Goal: Information Seeking & Learning: Compare options

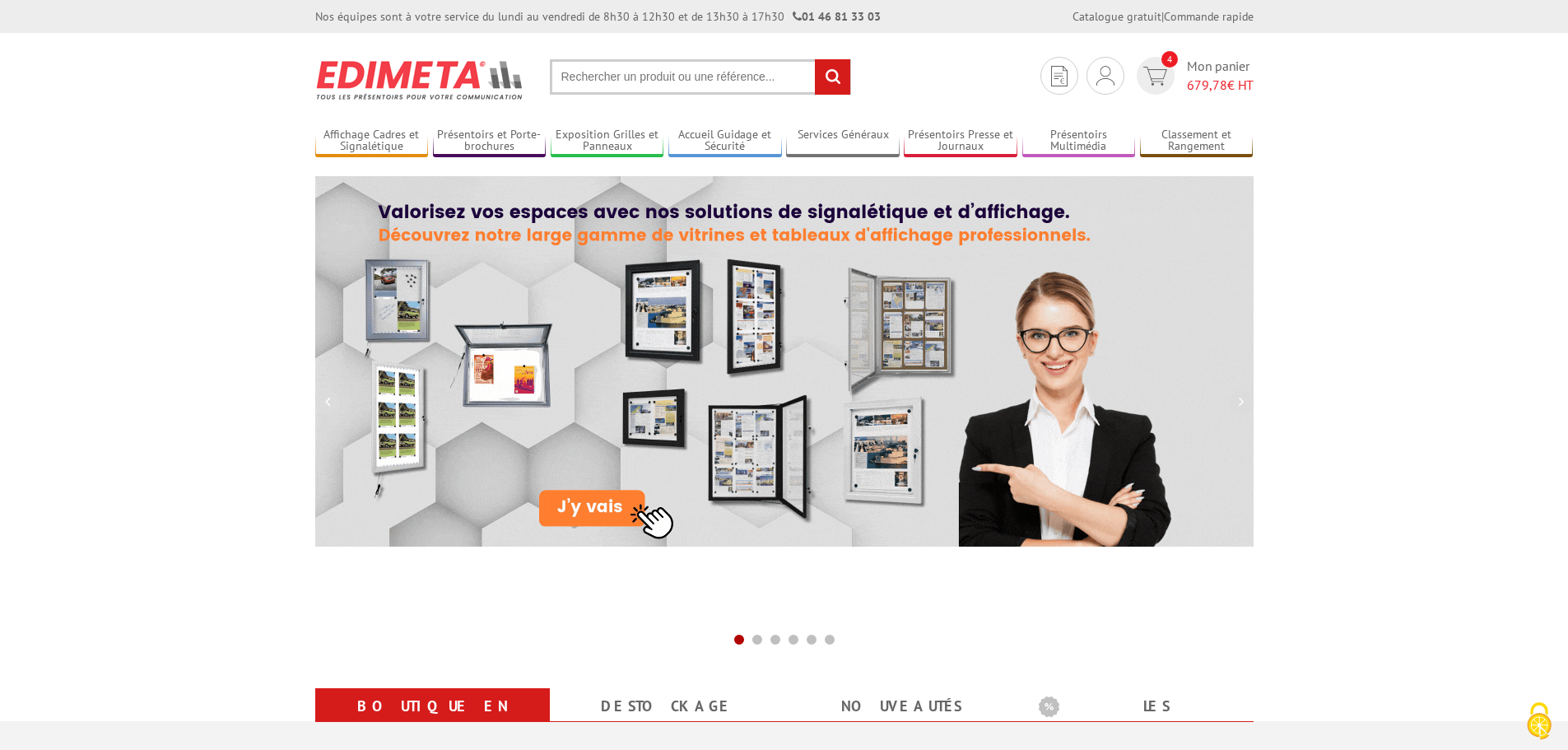
click at [589, 78] on input "text" at bounding box center [701, 77] width 302 height 36
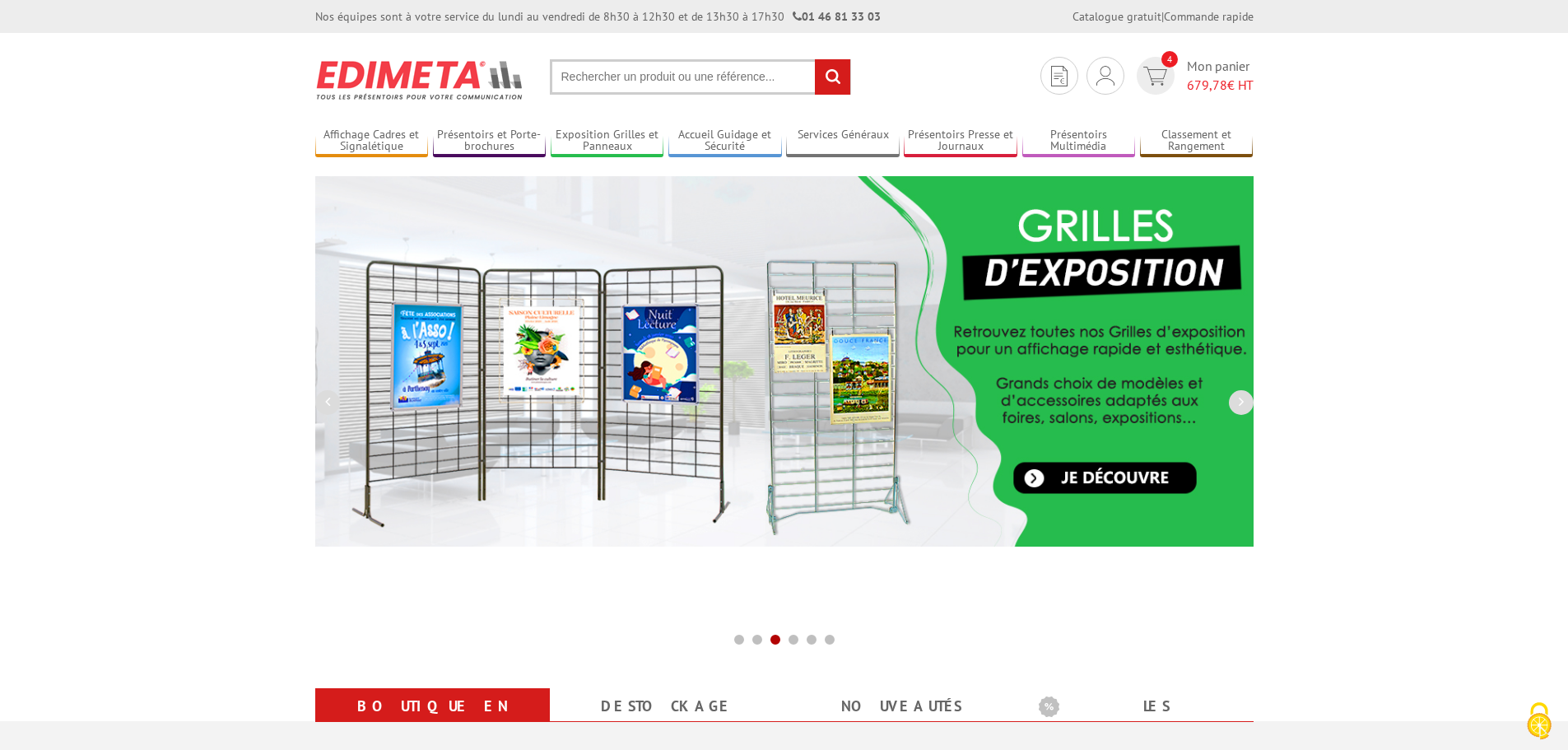
click at [579, 70] on input "text" at bounding box center [701, 77] width 302 height 36
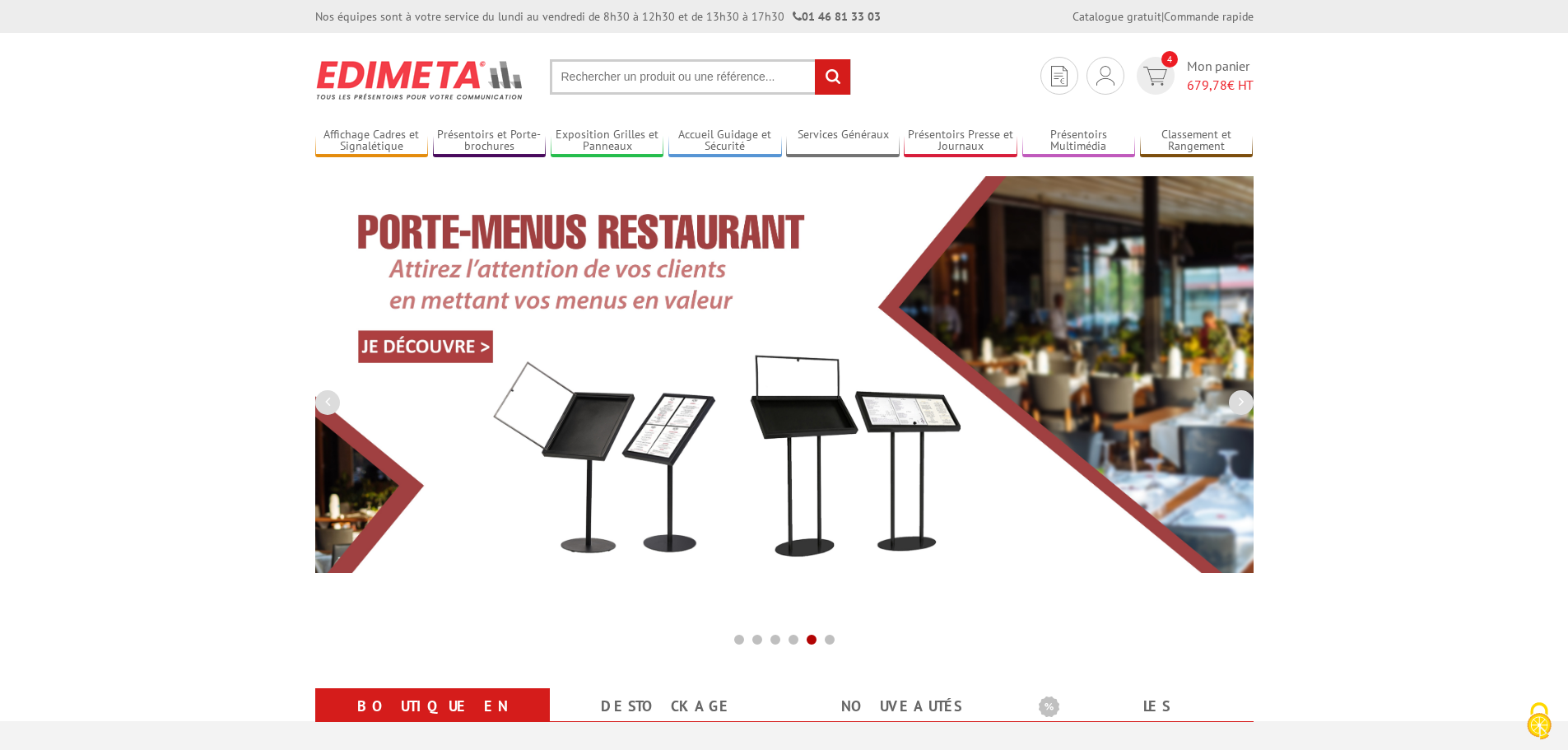
click at [641, 87] on input "text" at bounding box center [701, 77] width 302 height 36
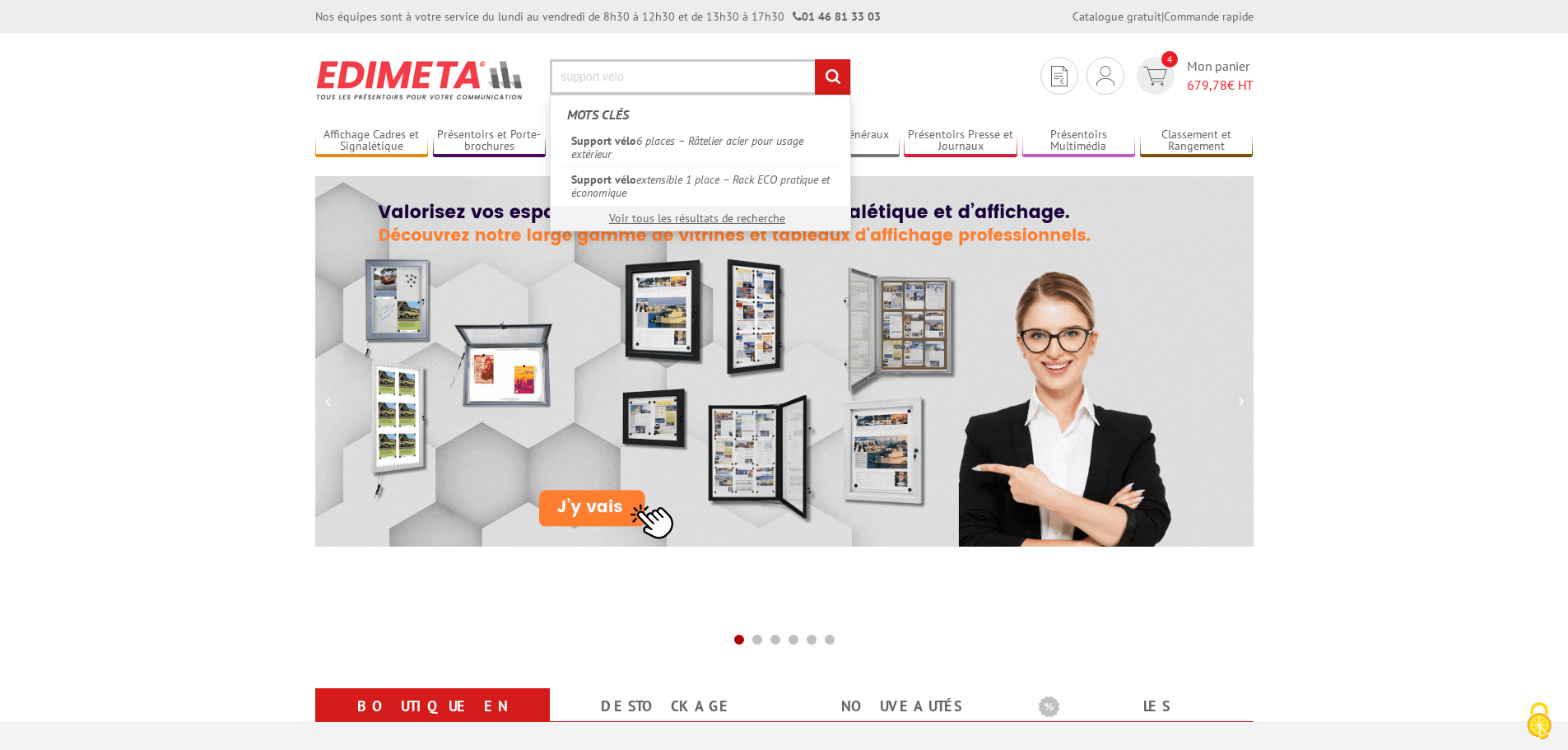
type input "support velo"
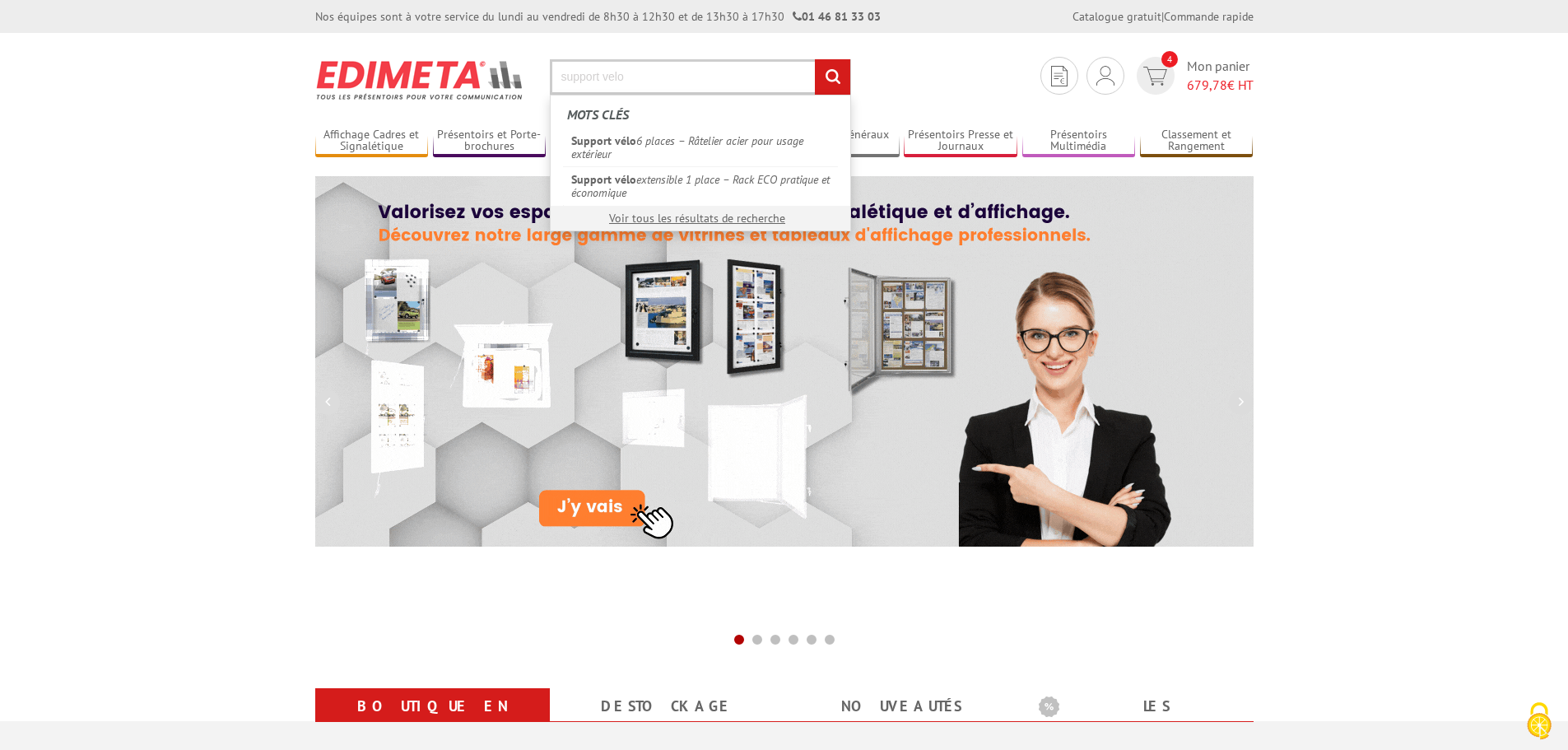
click at [815, 60] on input "rechercher" at bounding box center [833, 77] width 36 height 36
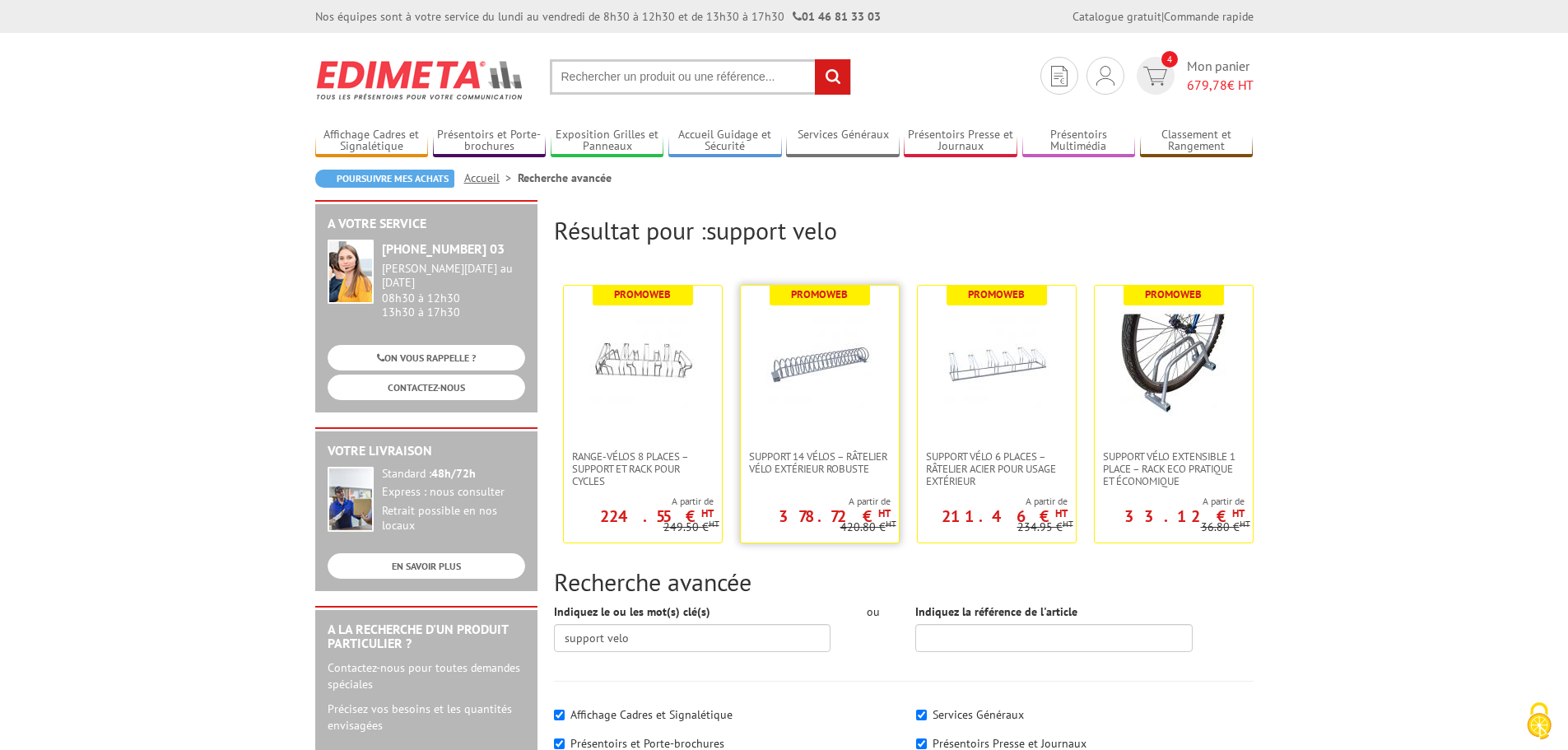
click at [796, 364] on img at bounding box center [820, 364] width 107 height 107
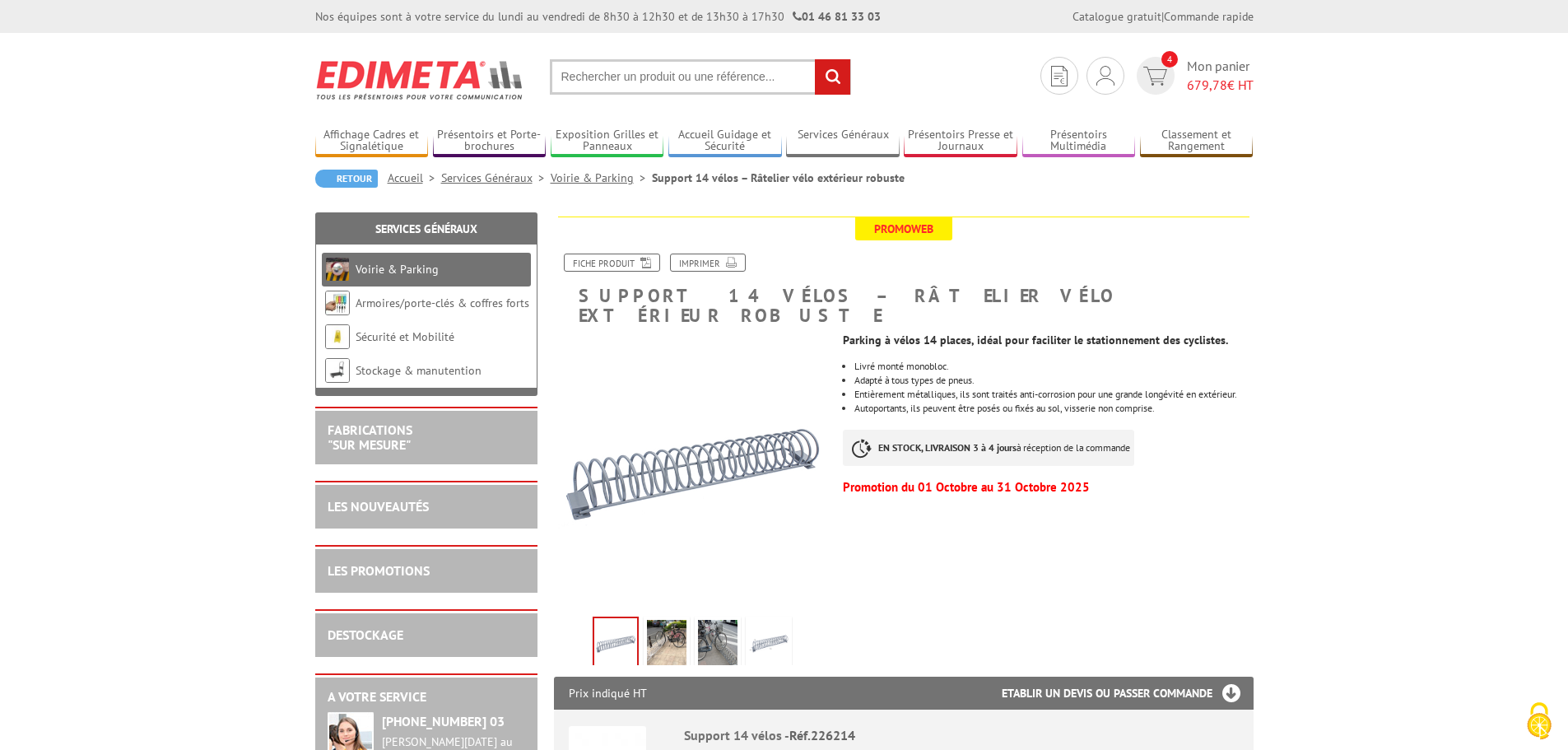
click at [675, 626] on img at bounding box center [667, 645] width 40 height 51
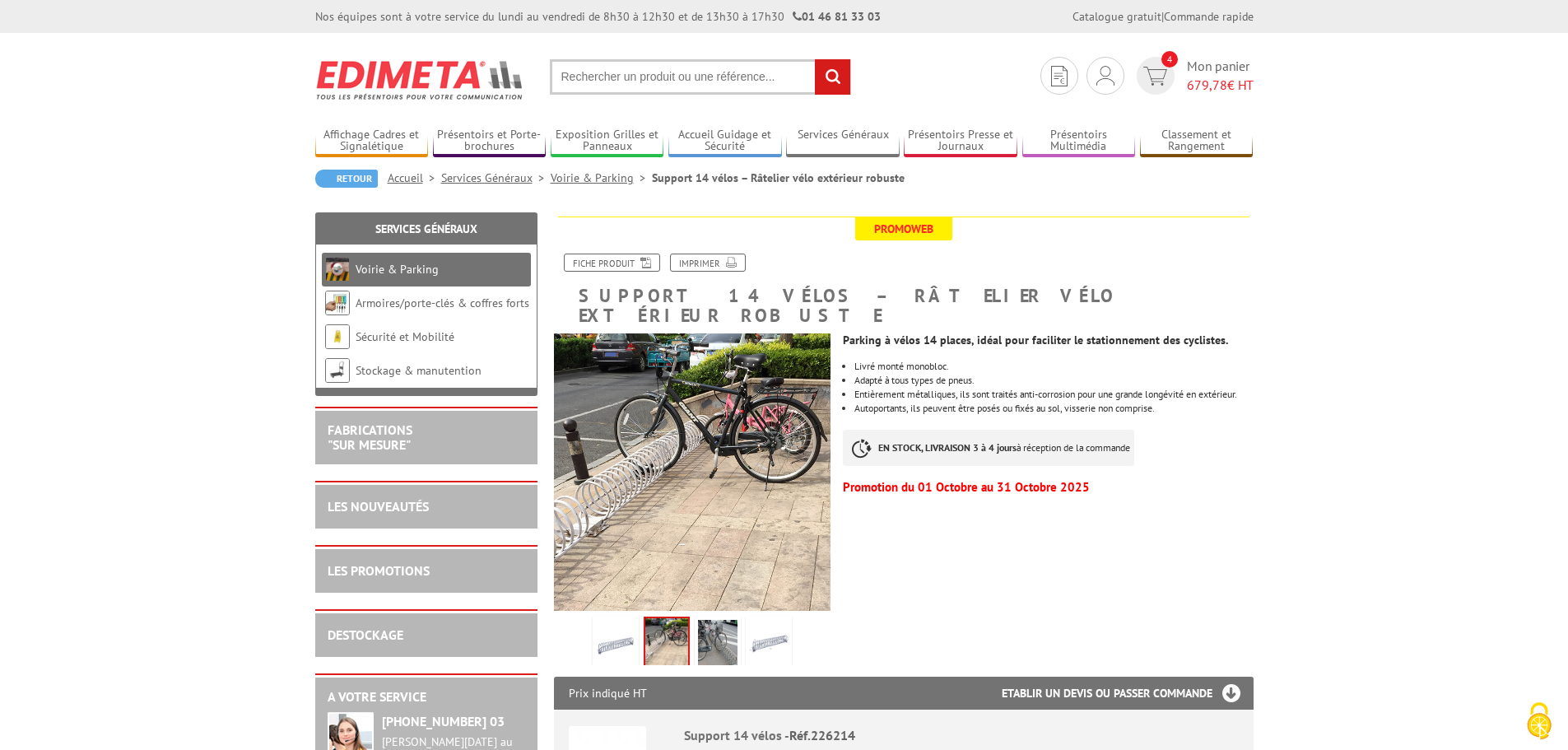
click at [728, 620] on img at bounding box center [718, 645] width 40 height 51
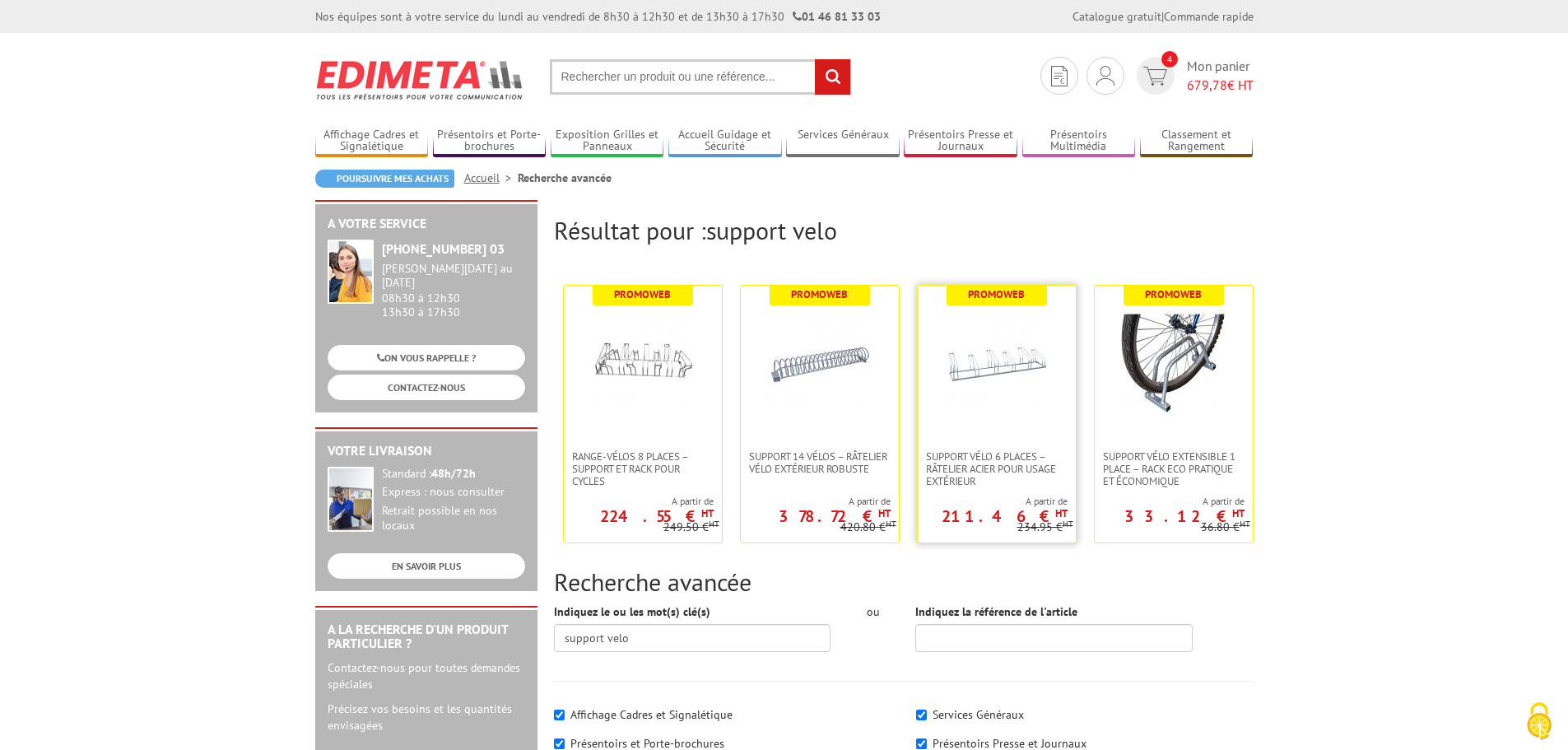
click at [994, 408] on img at bounding box center [996, 364] width 107 height 107
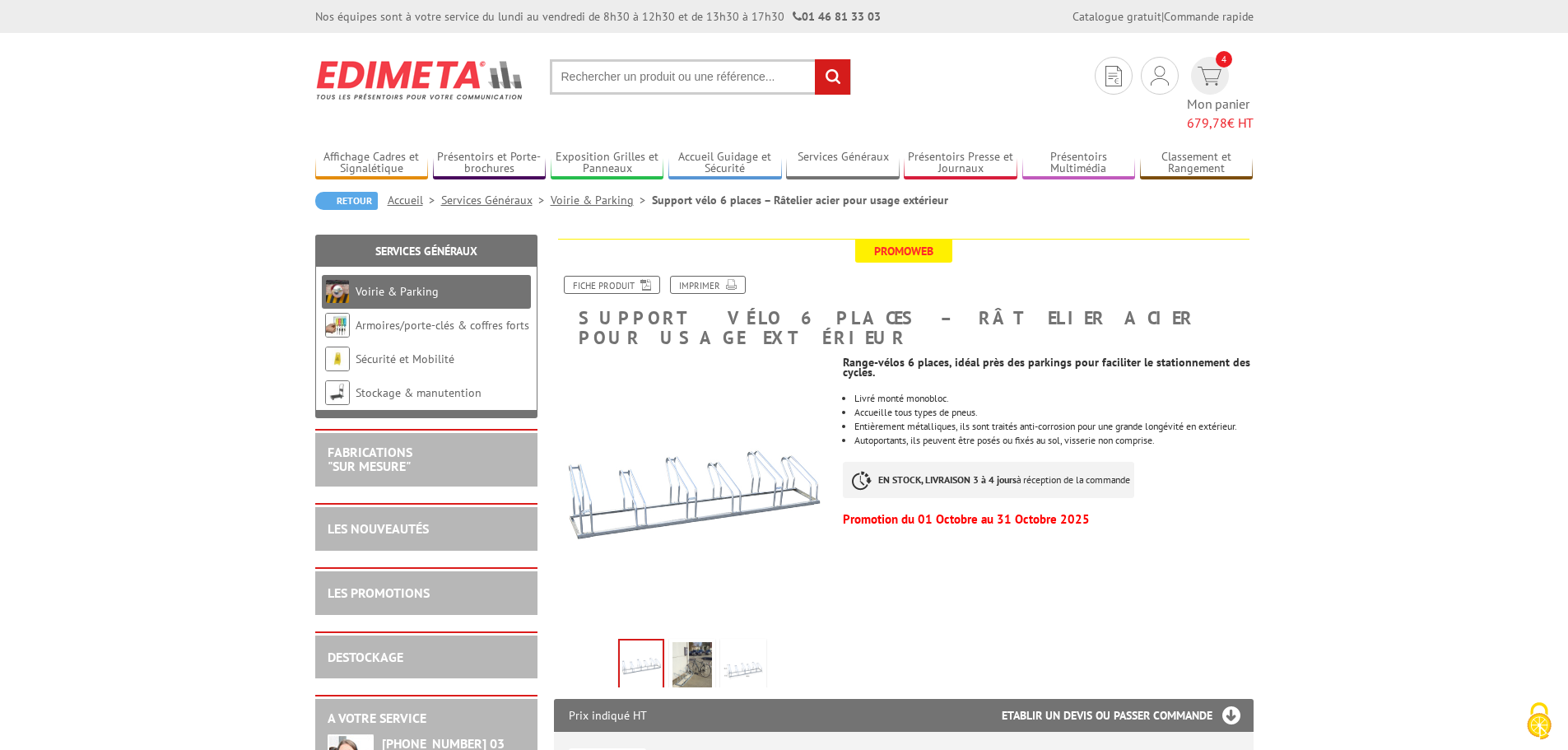
click at [637, 640] on img at bounding box center [641, 665] width 43 height 51
click at [762, 642] on img at bounding box center [743, 667] width 40 height 51
click at [691, 642] on img at bounding box center [693, 667] width 40 height 51
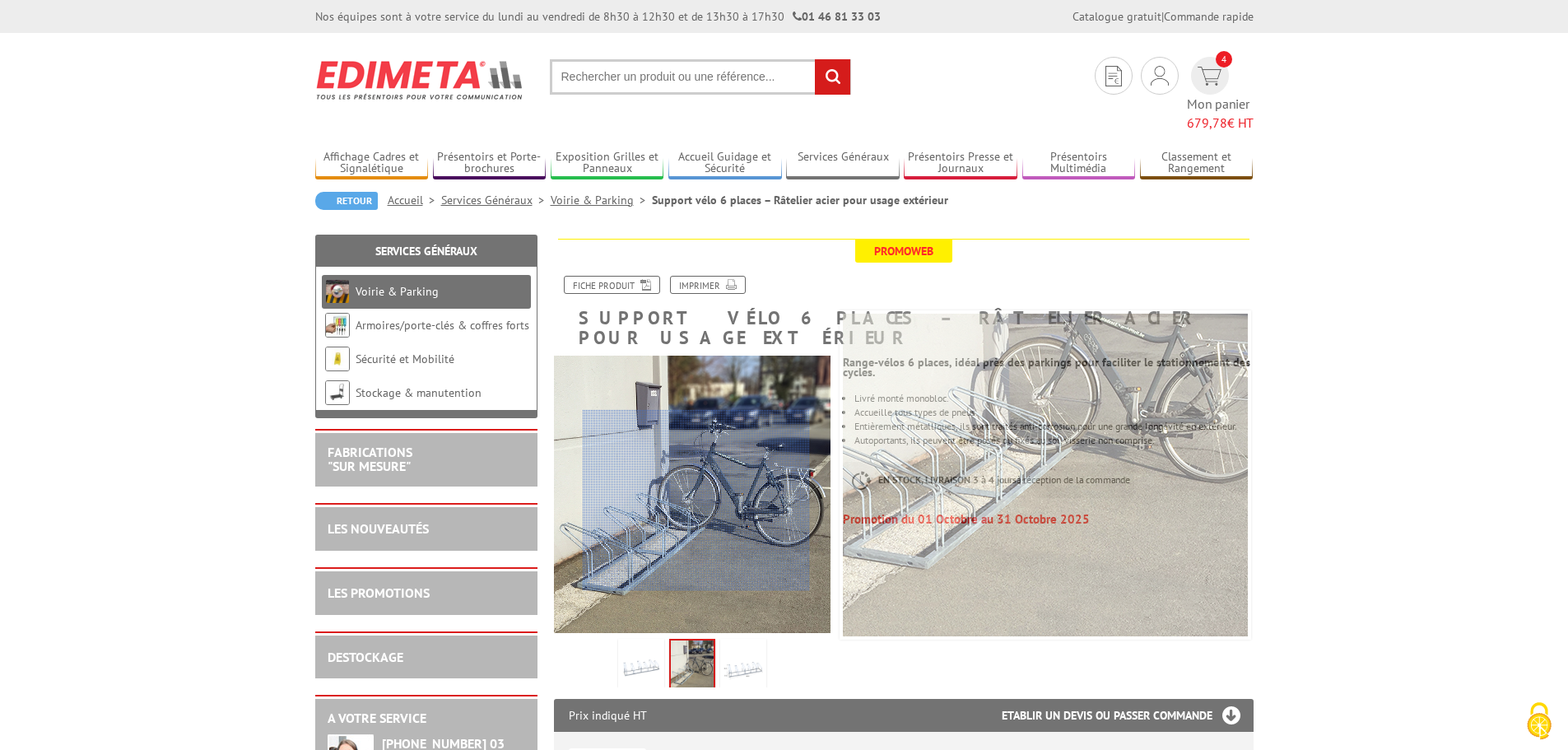
click at [697, 524] on div at bounding box center [696, 500] width 227 height 181
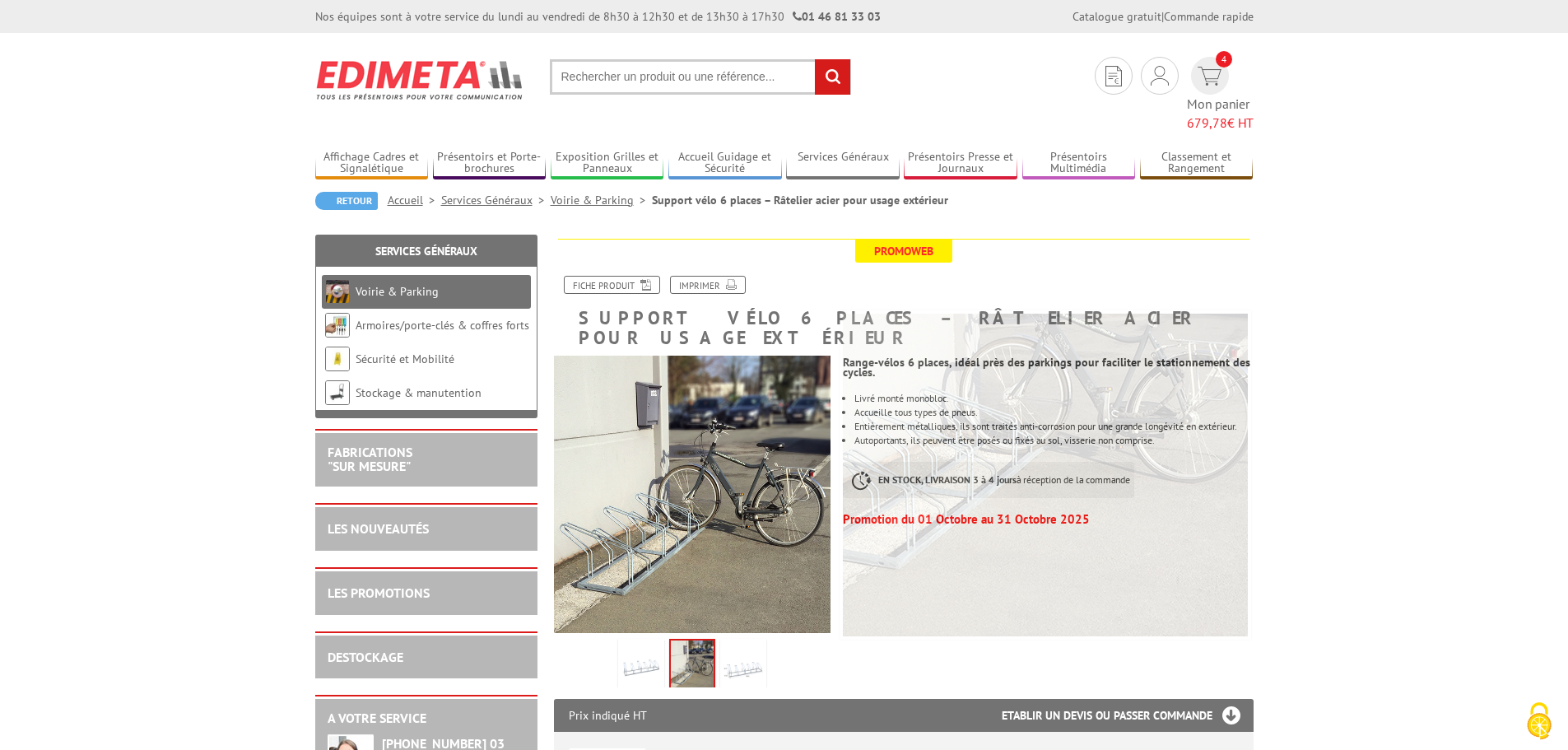
click at [745, 642] on img at bounding box center [743, 667] width 40 height 51
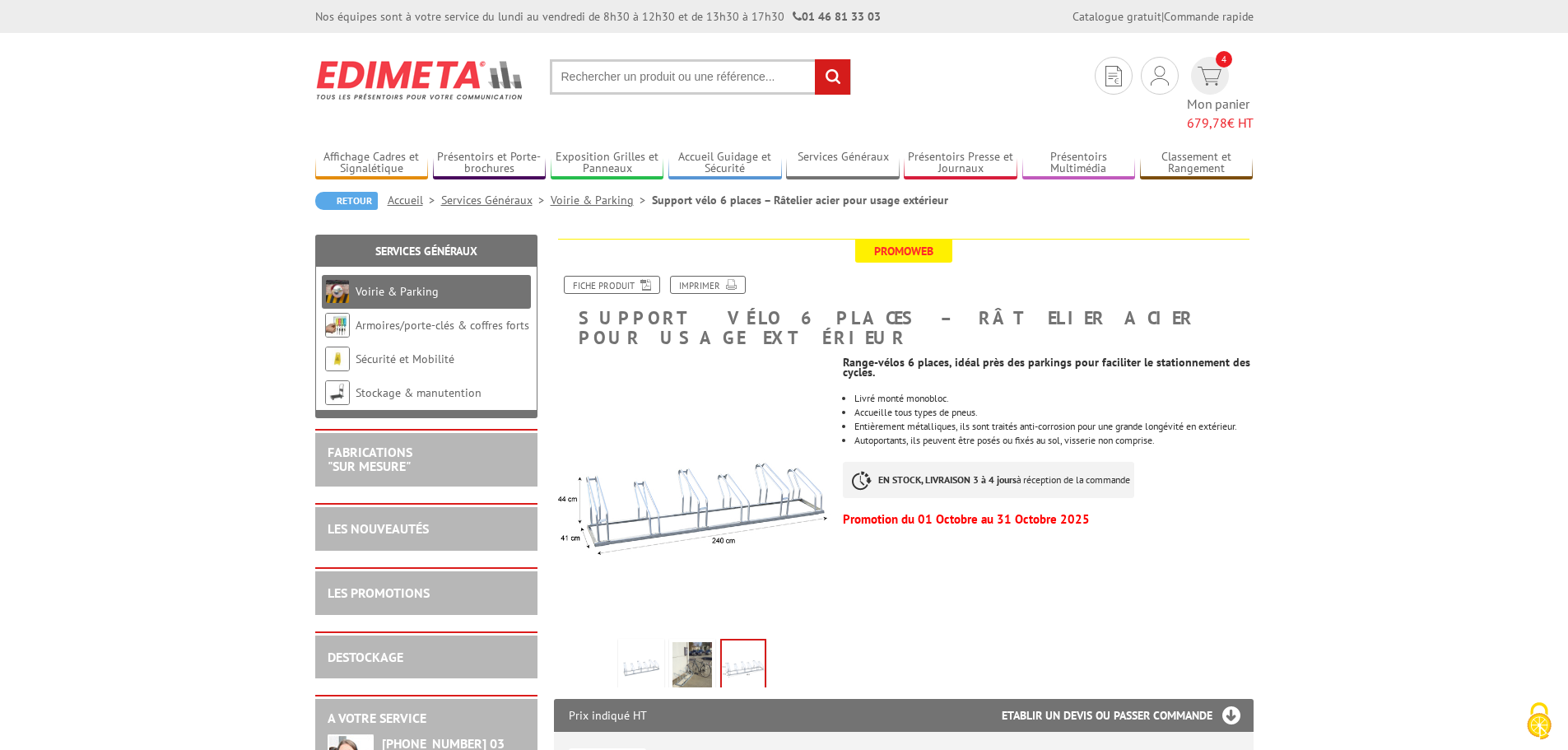
click at [642, 642] on img at bounding box center [641, 667] width 40 height 51
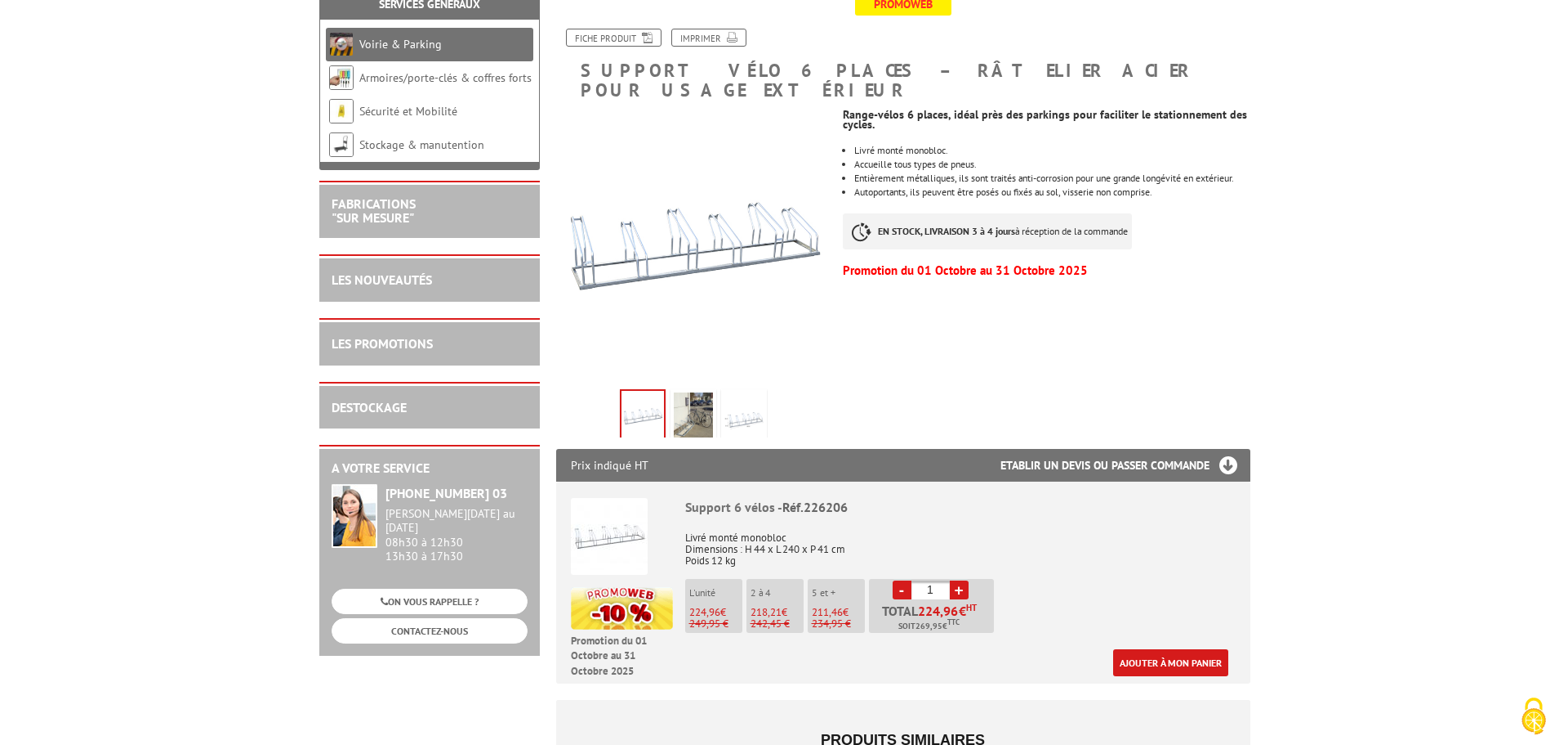
scroll to position [327, 0]
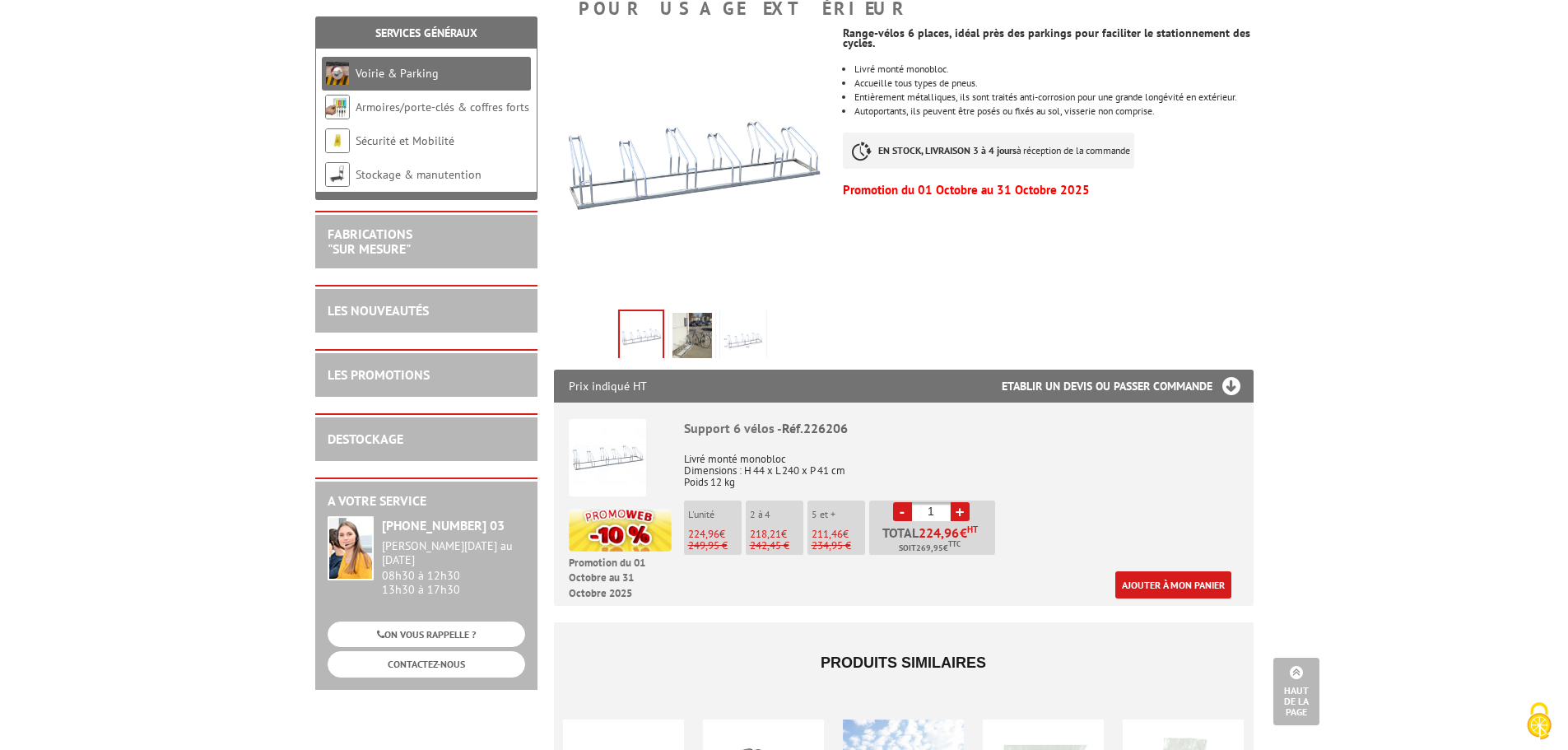
click at [617, 419] on img at bounding box center [607, 457] width 77 height 77
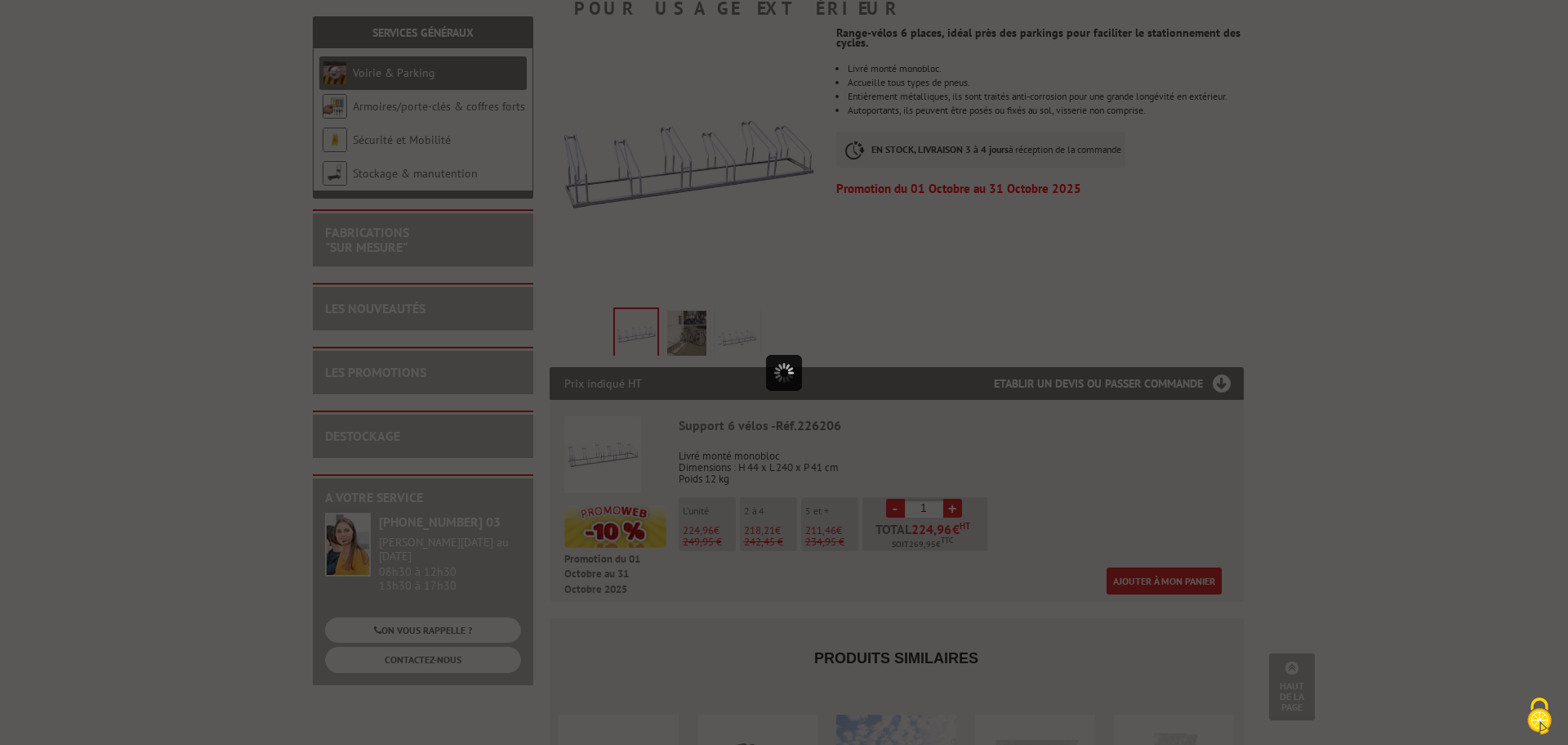
click at [613, 409] on div at bounding box center [784, 372] width 1568 height 745
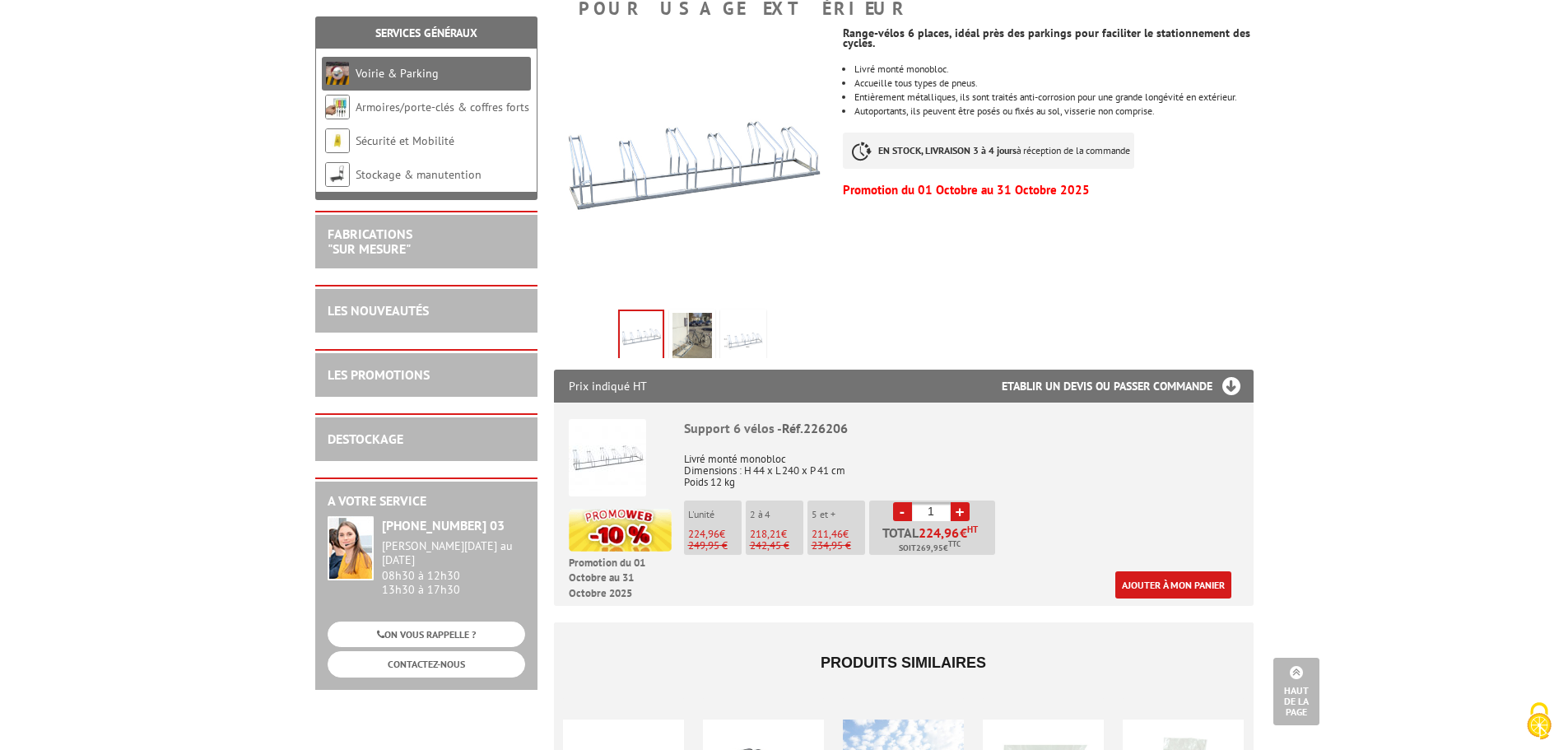
click at [615, 419] on img at bounding box center [607, 457] width 77 height 77
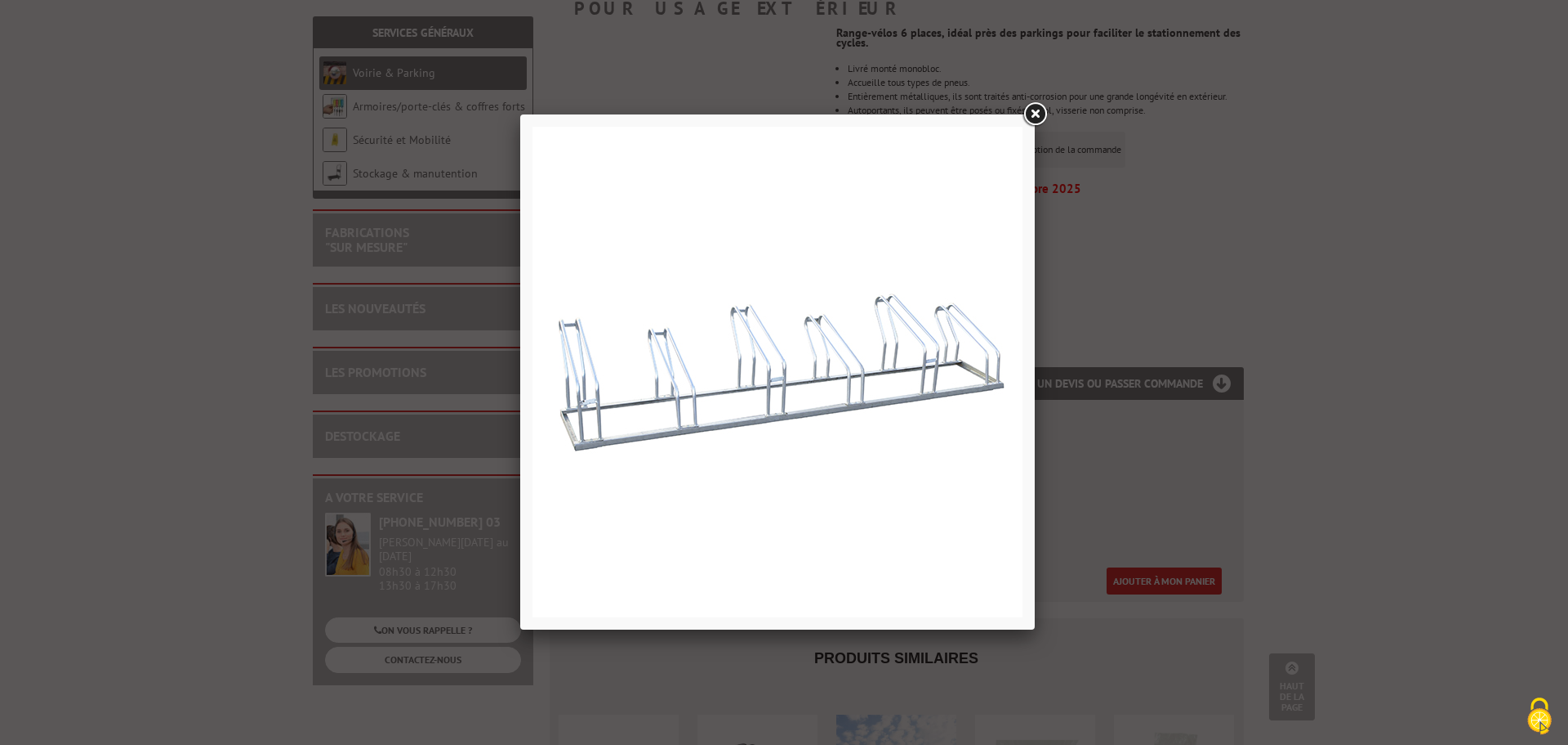
click at [1034, 122] on link at bounding box center [1035, 114] width 30 height 30
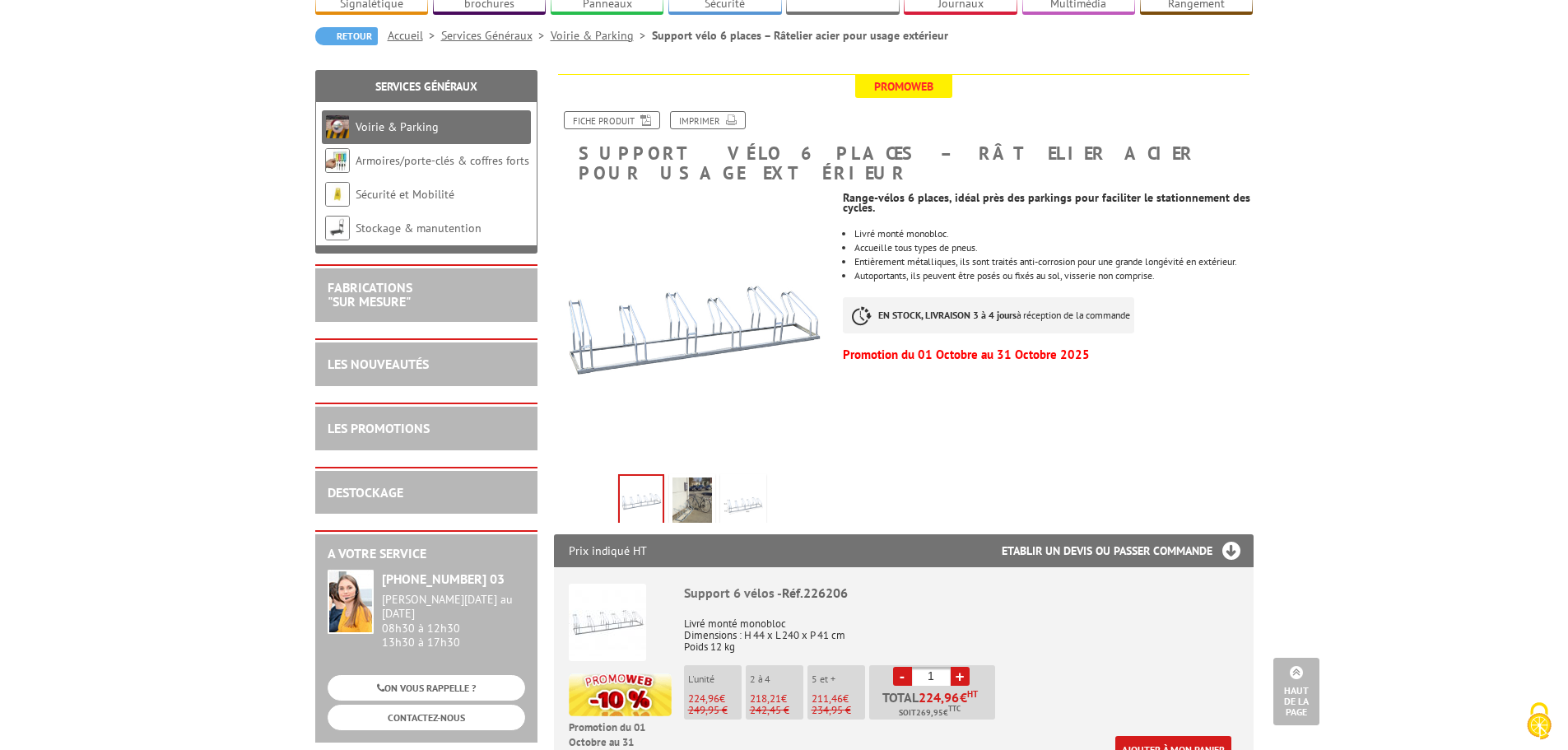
scroll to position [82, 0]
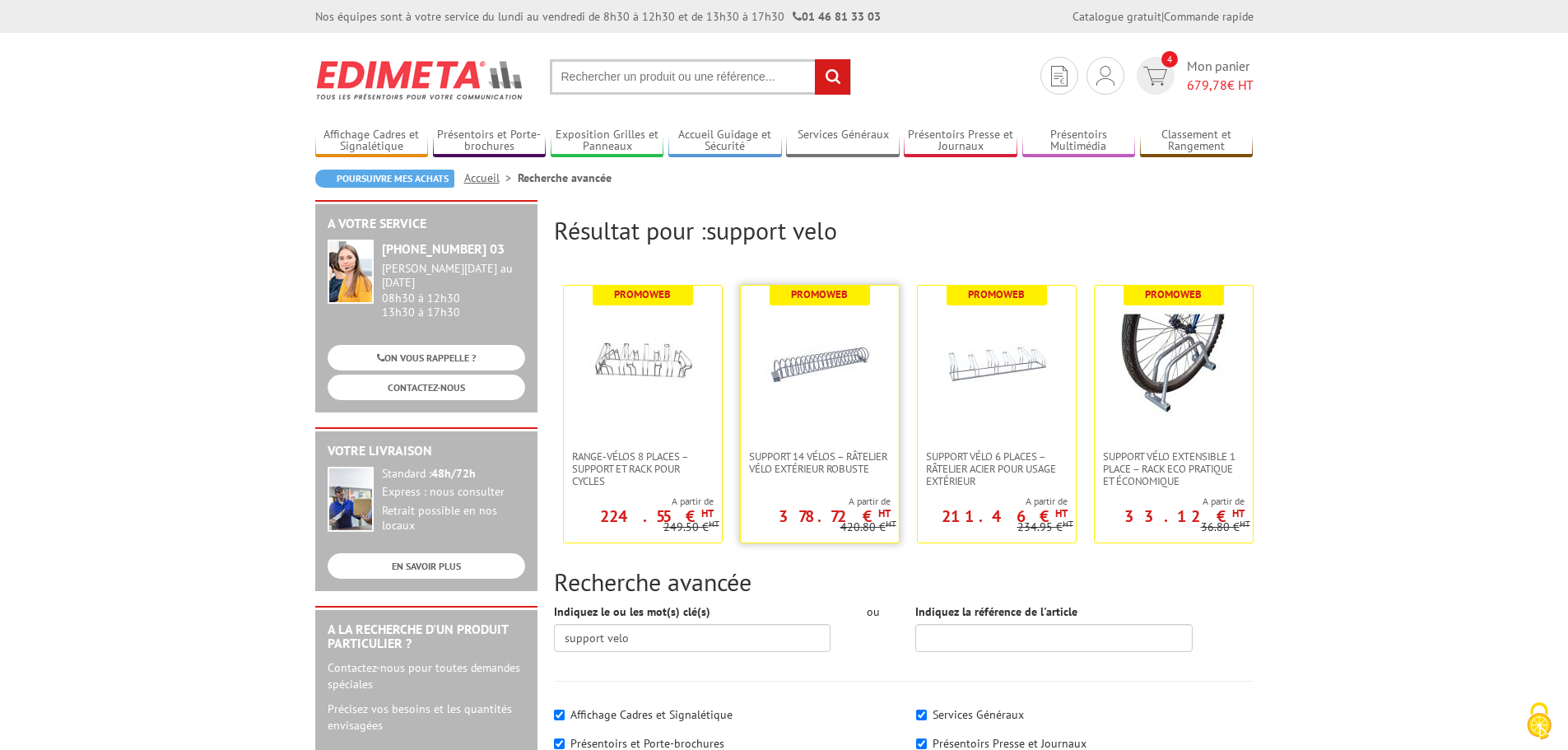
click at [833, 357] on img at bounding box center [820, 364] width 107 height 107
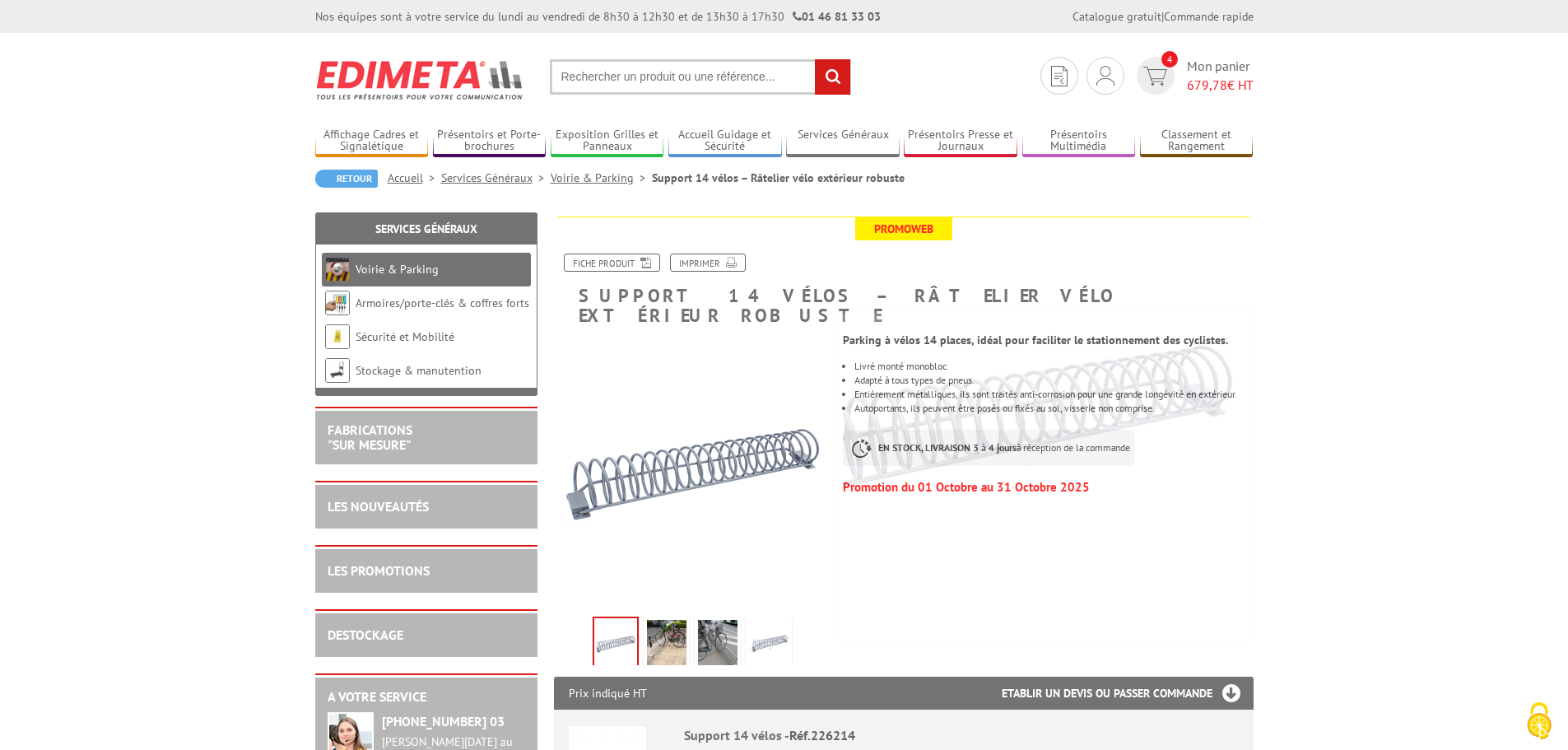
click at [714, 623] on img at bounding box center [718, 645] width 40 height 51
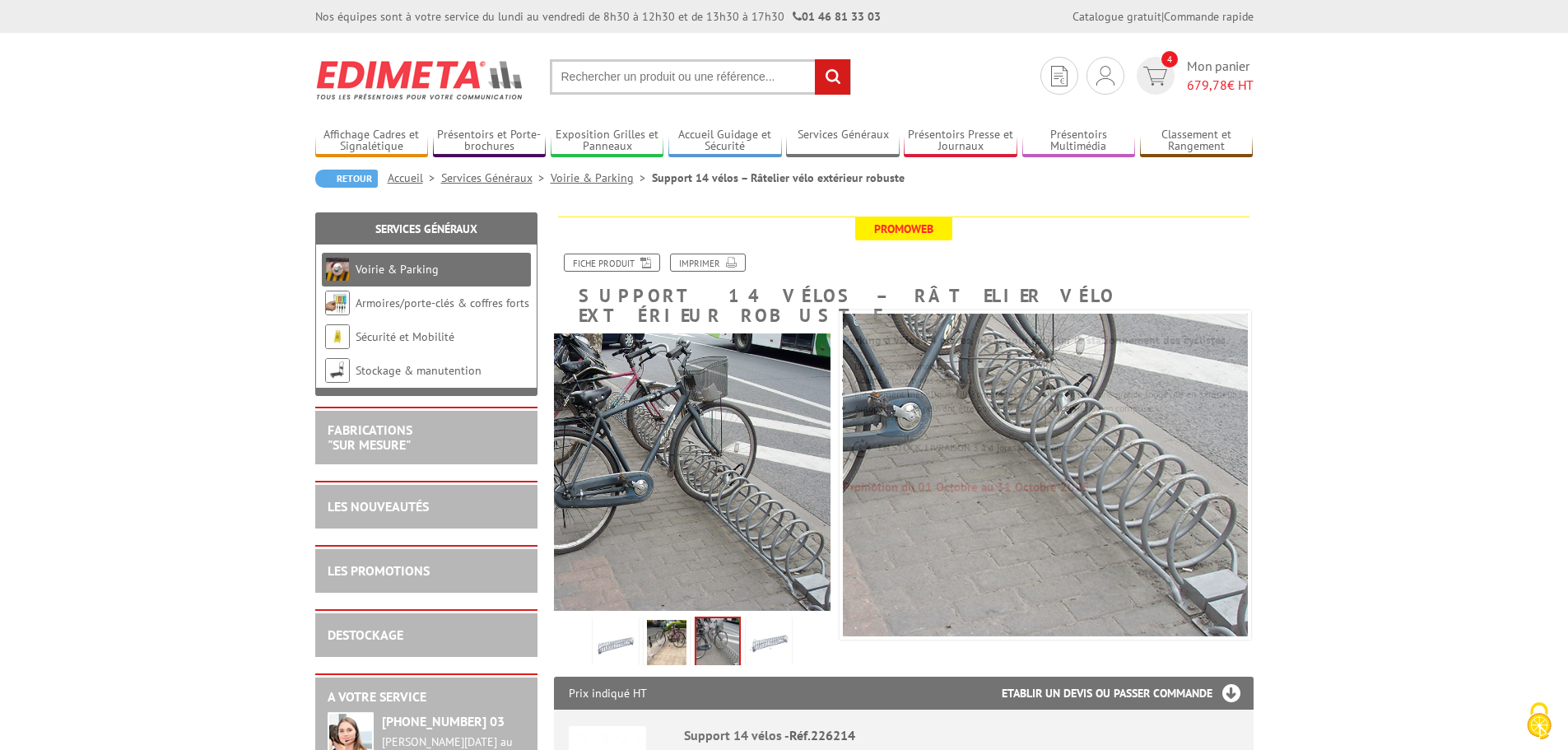
click at [678, 620] on img at bounding box center [667, 645] width 40 height 51
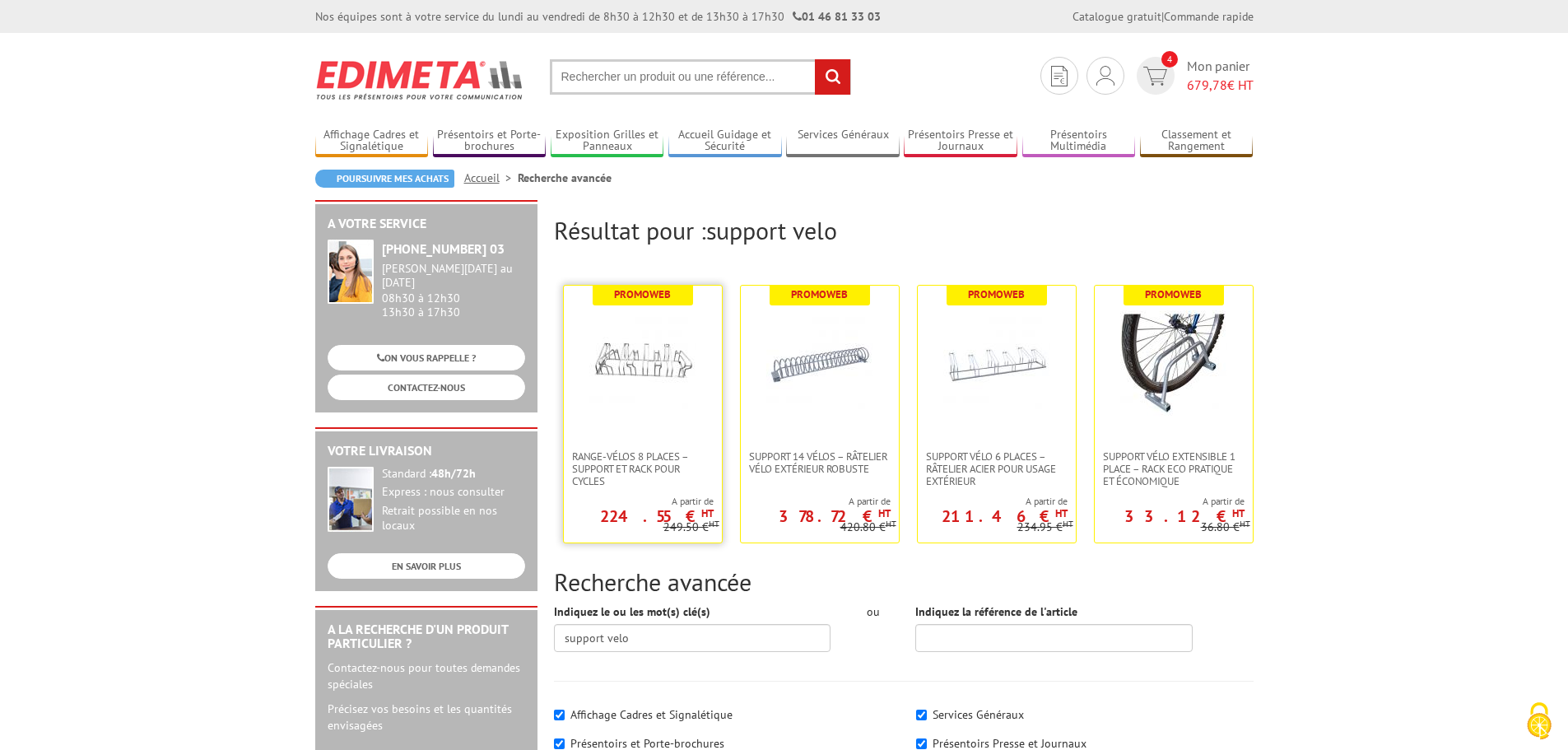
click at [660, 369] on img at bounding box center [643, 364] width 107 height 107
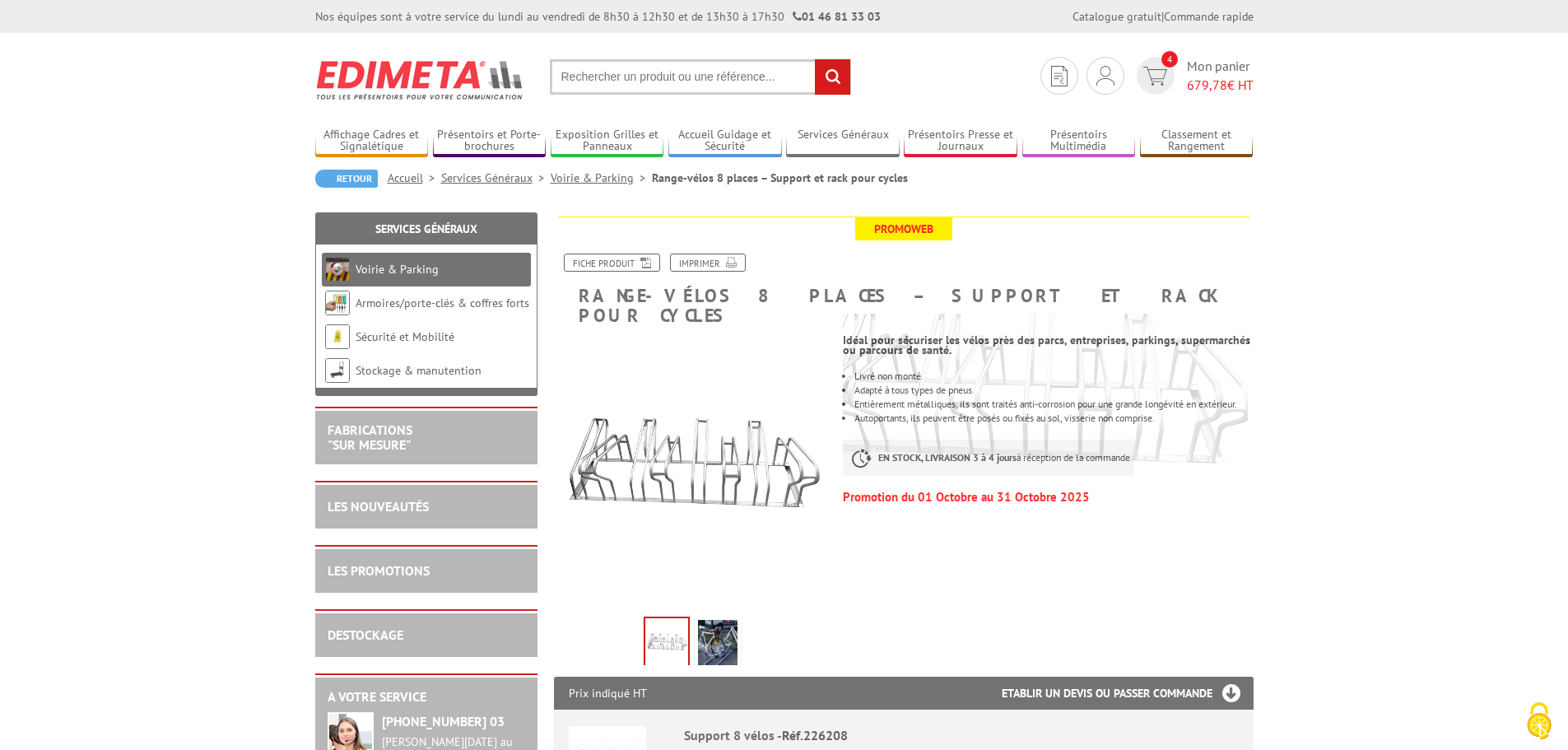
click at [717, 634] on img at bounding box center [718, 645] width 40 height 51
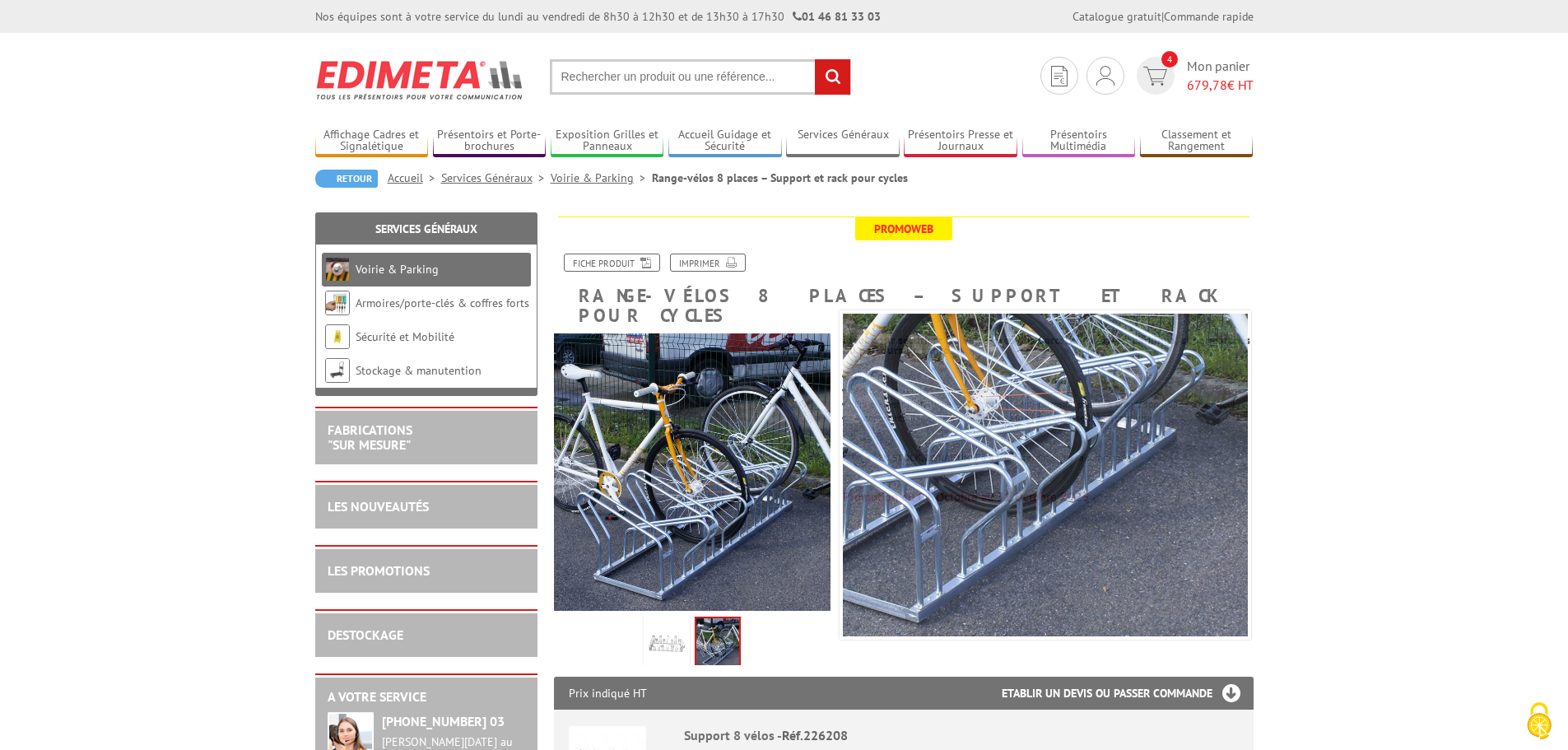
click at [684, 622] on img at bounding box center [667, 645] width 40 height 51
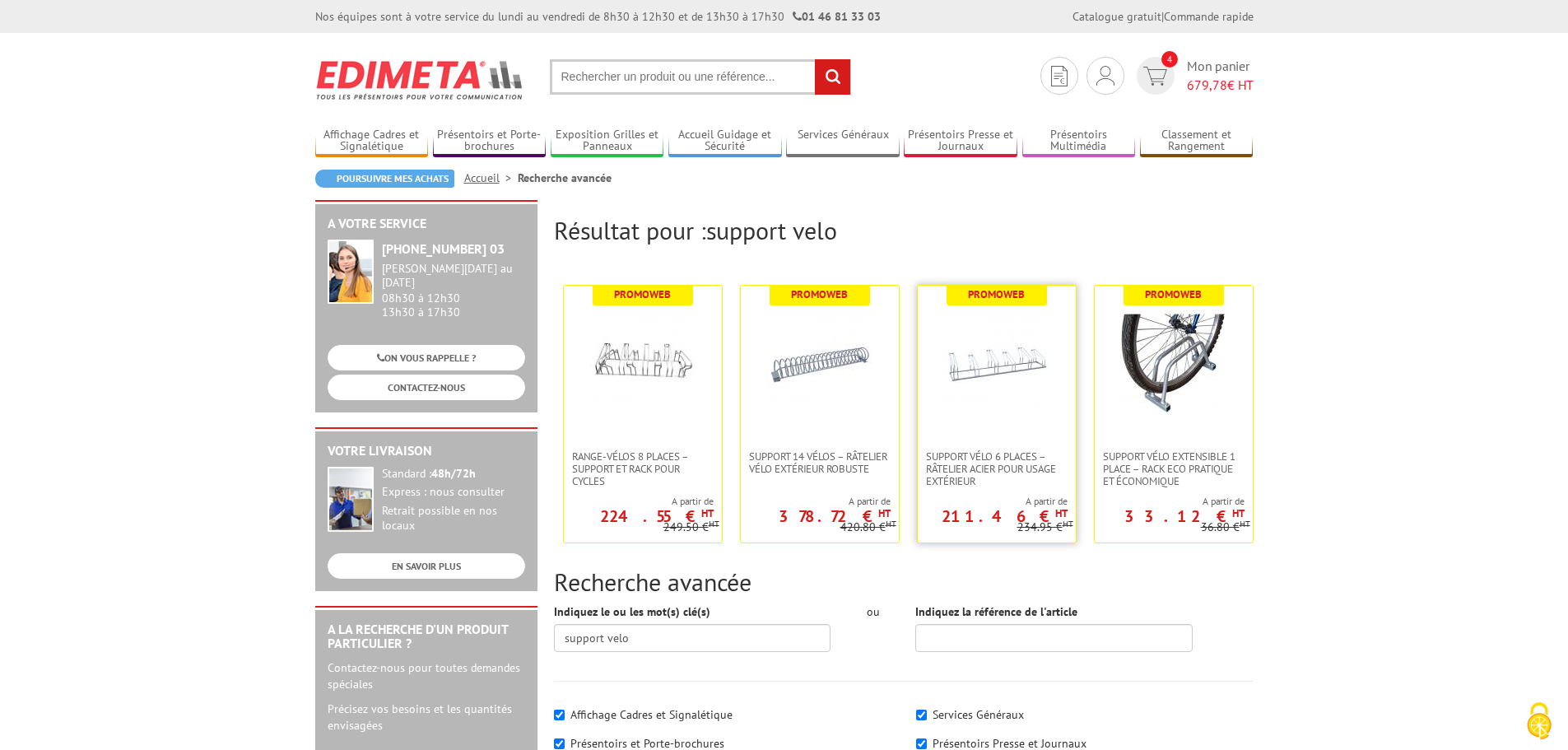
click at [988, 378] on img at bounding box center [996, 364] width 107 height 107
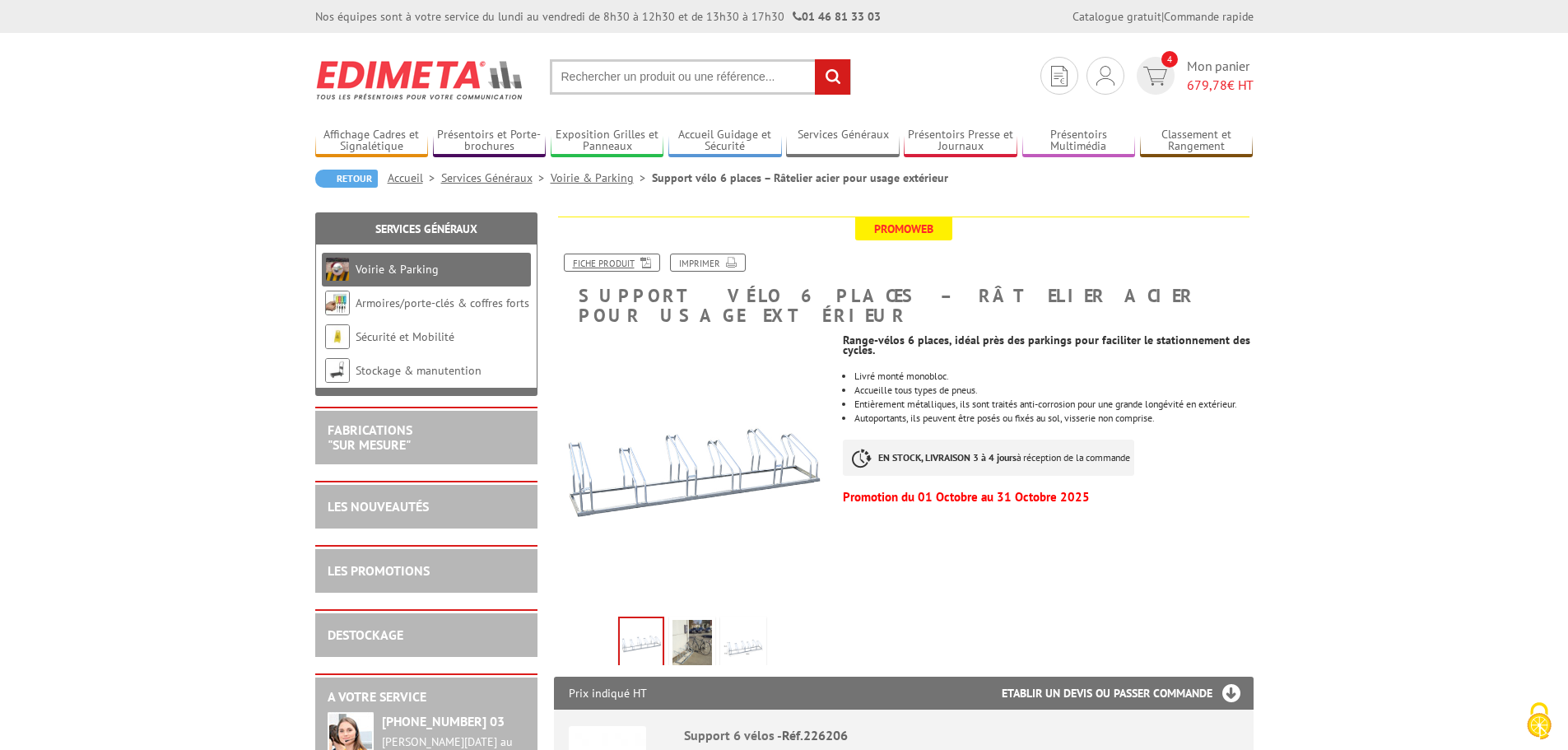
click at [602, 260] on link "Fiche produit" at bounding box center [611, 262] width 96 height 18
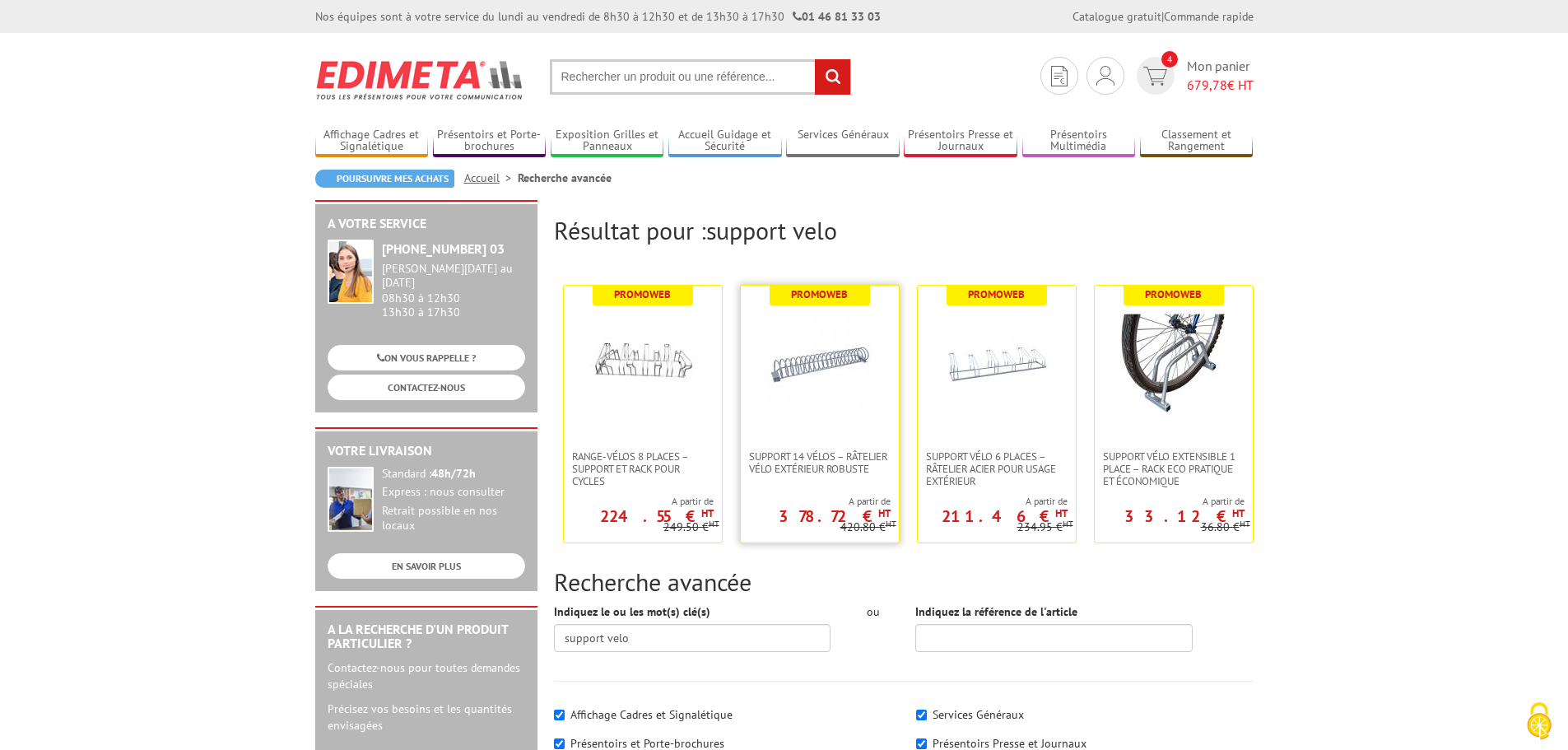
click at [800, 360] on img at bounding box center [820, 364] width 107 height 107
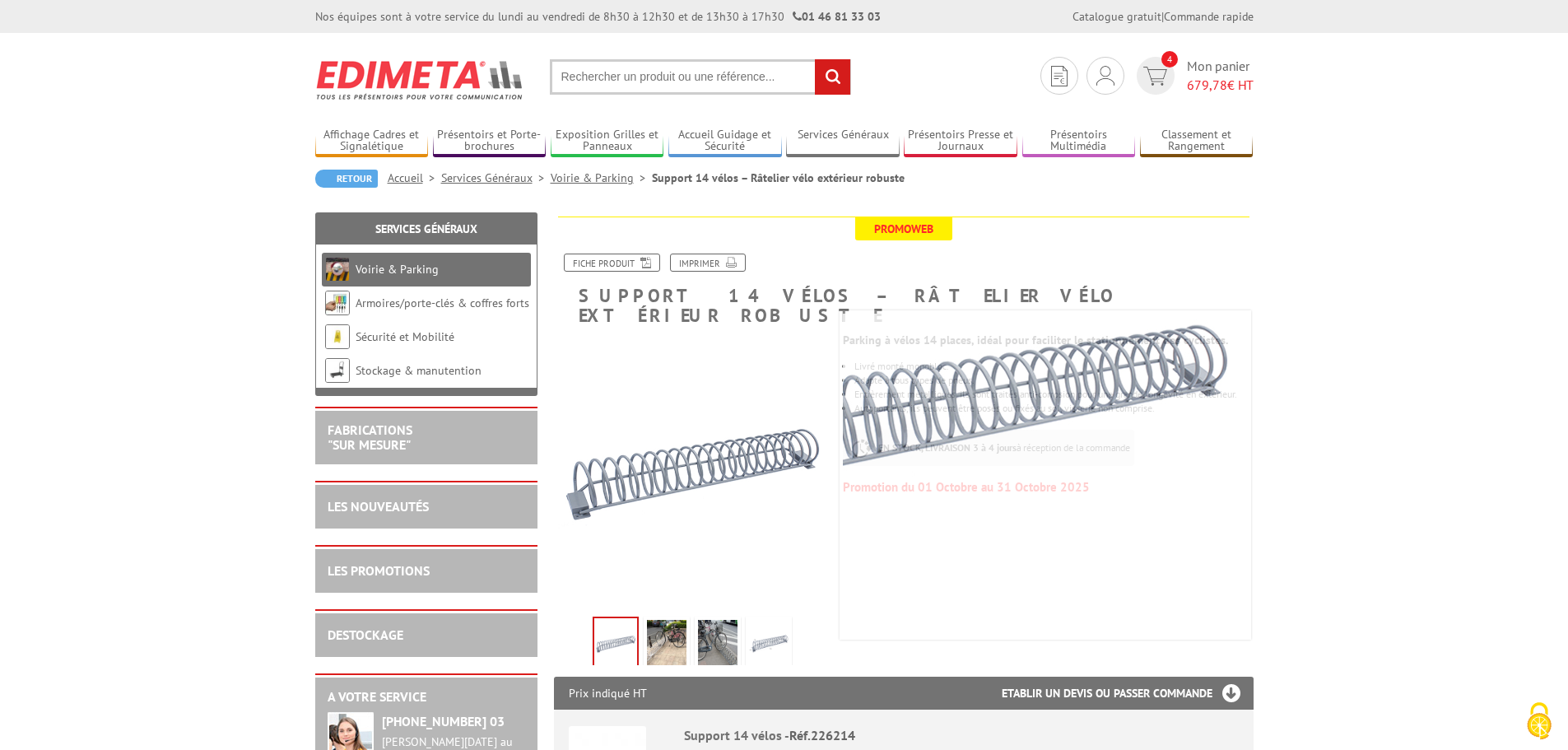
drag, startPoint x: 1539, startPoint y: 454, endPoint x: 1517, endPoint y: 462, distance: 23.4
